Goal: Information Seeking & Learning: Check status

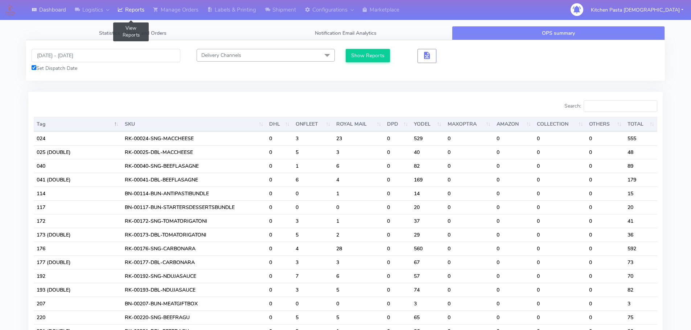
click at [128, 8] on link "Reports" at bounding box center [131, 10] width 36 height 20
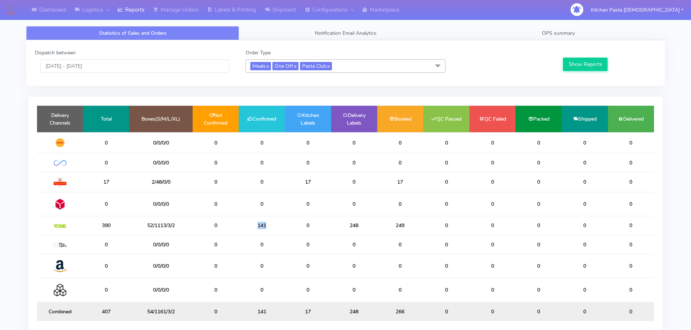
drag, startPoint x: 280, startPoint y: 224, endPoint x: 239, endPoint y: 228, distance: 40.8
click at [239, 228] on td "141" at bounding box center [262, 225] width 46 height 19
click at [306, 222] on td "0" at bounding box center [308, 225] width 46 height 19
